Goal: Transaction & Acquisition: Purchase product/service

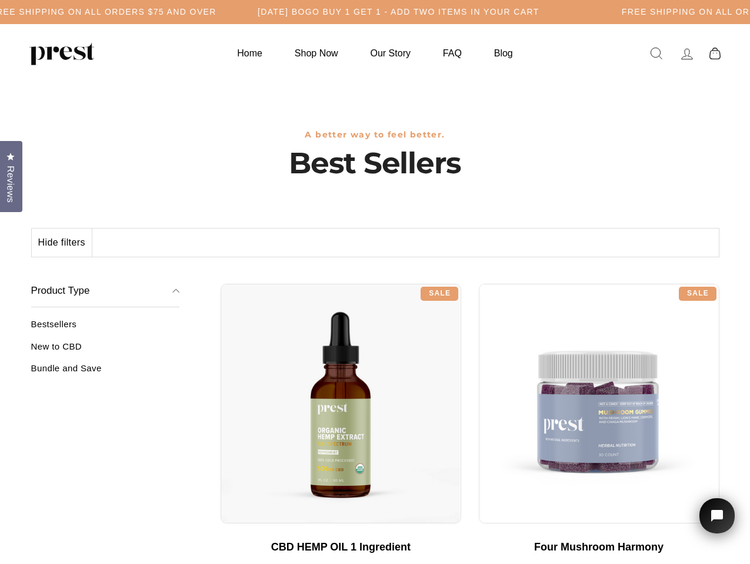
click at [374, 282] on div "**********" at bounding box center [469, 279] width 499 height 9
click at [353, 12] on h5 "[DATE] BOGO BUY 1 GET 1 - ADD TWO ITEMS IN YOUR CART" at bounding box center [213, 12] width 282 height 10
click at [62, 243] on button "Hide filters" at bounding box center [62, 243] width 61 height 28
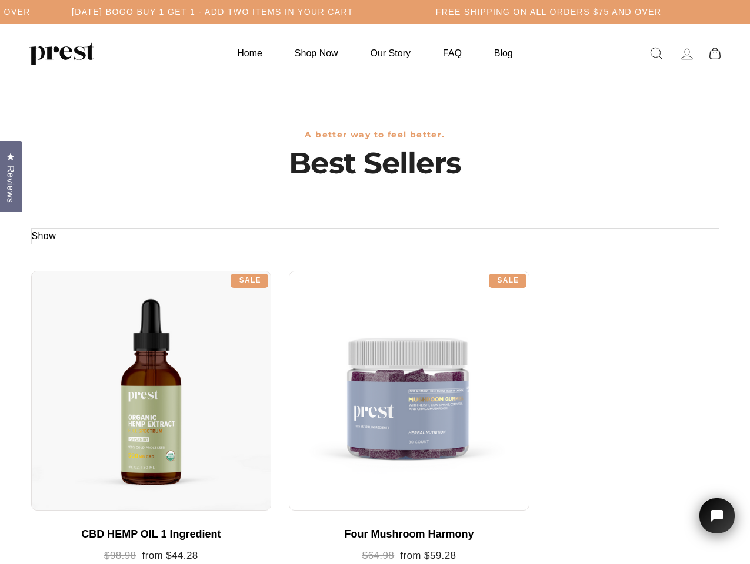
click at [105, 351] on div at bounding box center [151, 391] width 240 height 240
click at [105, 373] on div at bounding box center [151, 391] width 240 height 240
click at [11, 175] on span "Reviews" at bounding box center [10, 184] width 15 height 37
click at [717, 516] on icon "Open chat widget" at bounding box center [723, 516] width 18 height 18
